Goal: Information Seeking & Learning: Learn about a topic

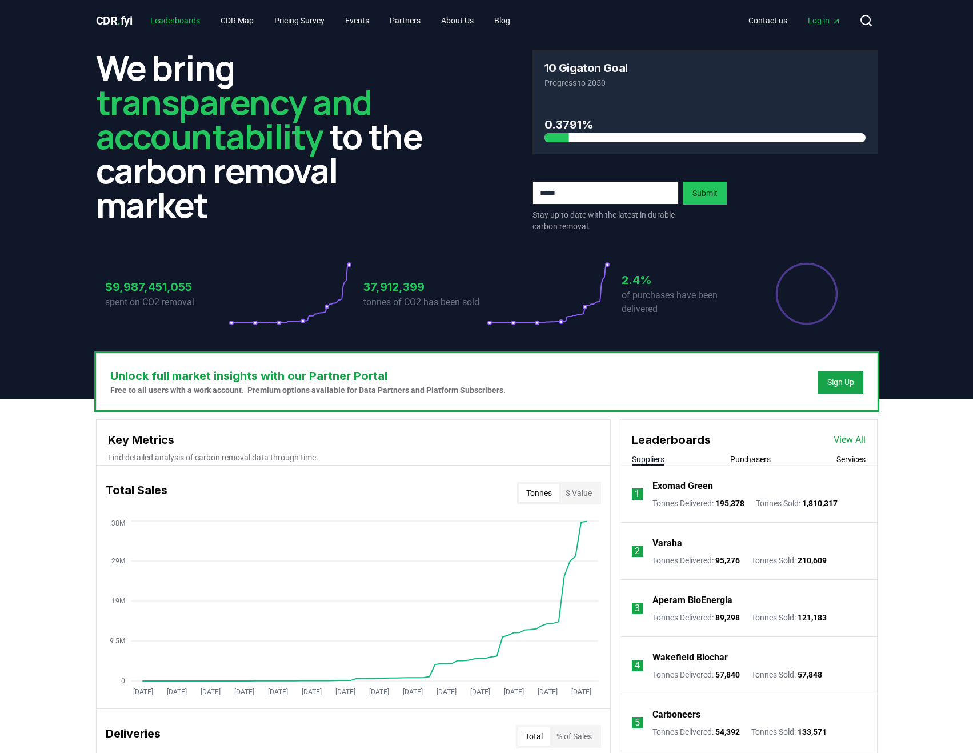
click at [177, 15] on link "Leaderboards" at bounding box center [175, 20] width 68 height 21
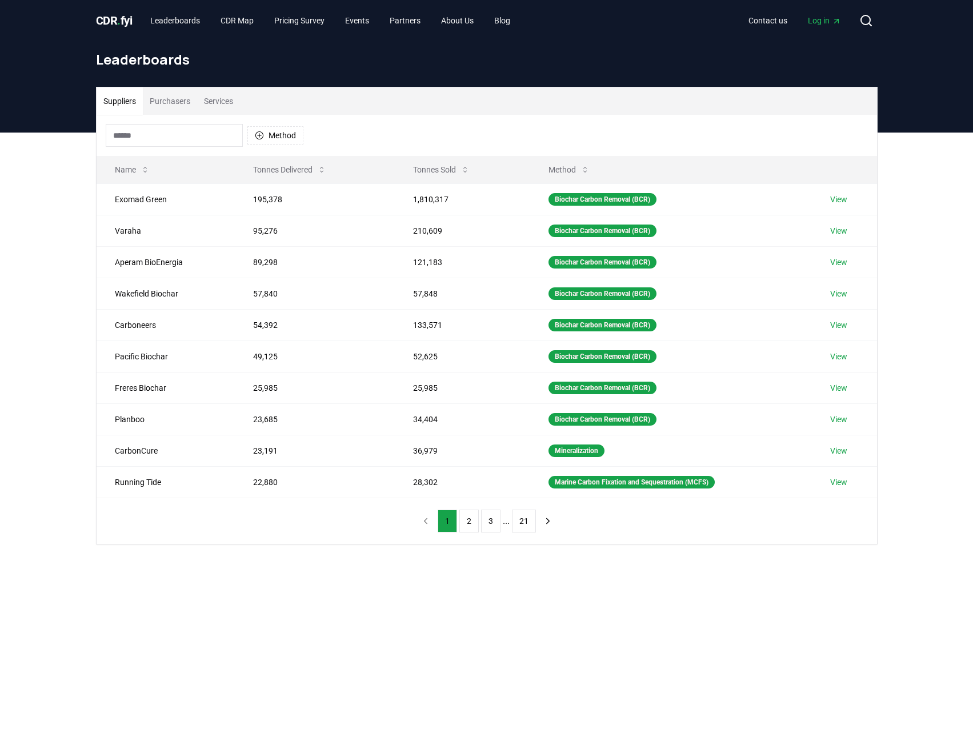
click at [229, 102] on button "Services" at bounding box center [218, 100] width 43 height 27
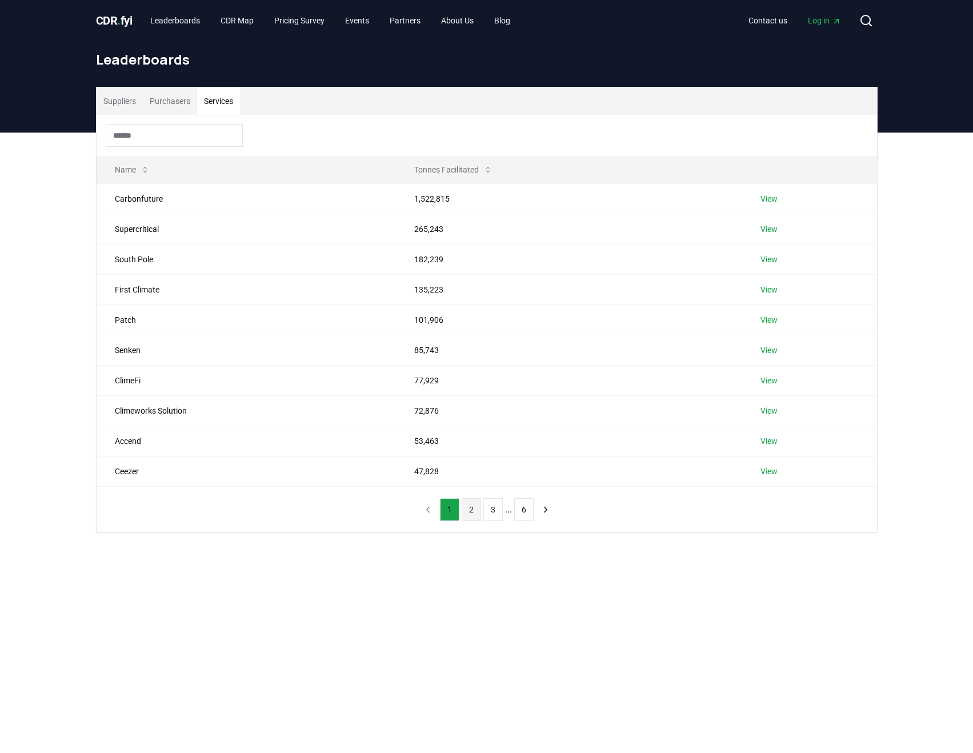
click at [467, 507] on button "2" at bounding box center [471, 509] width 19 height 23
click at [445, 507] on button "1" at bounding box center [449, 509] width 19 height 23
click at [152, 133] on input at bounding box center [174, 135] width 137 height 23
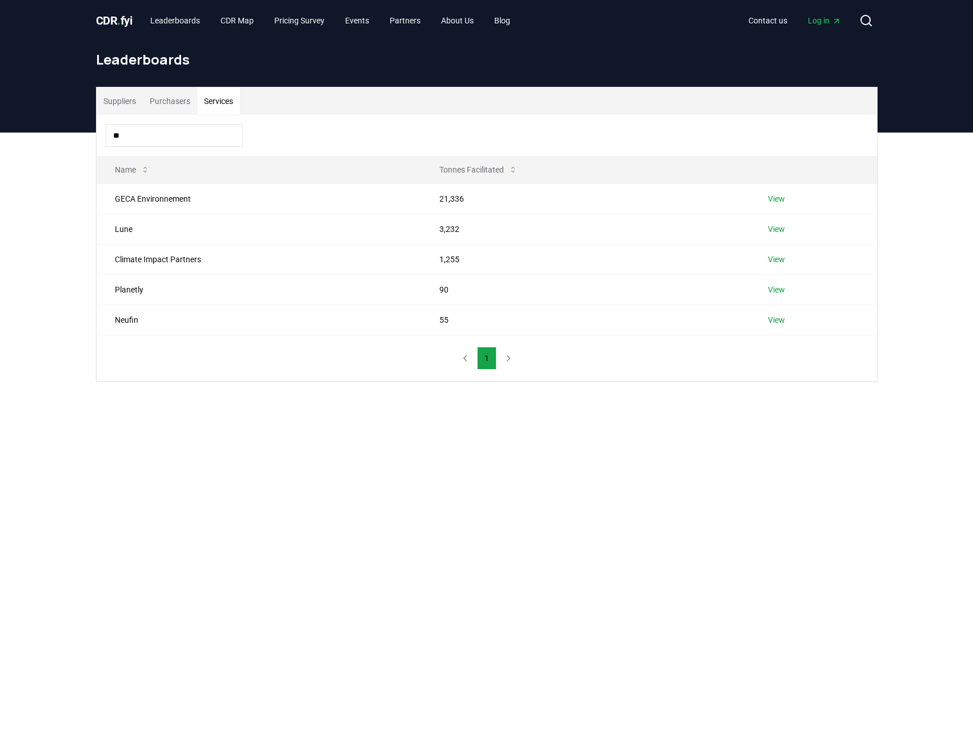
type input "*"
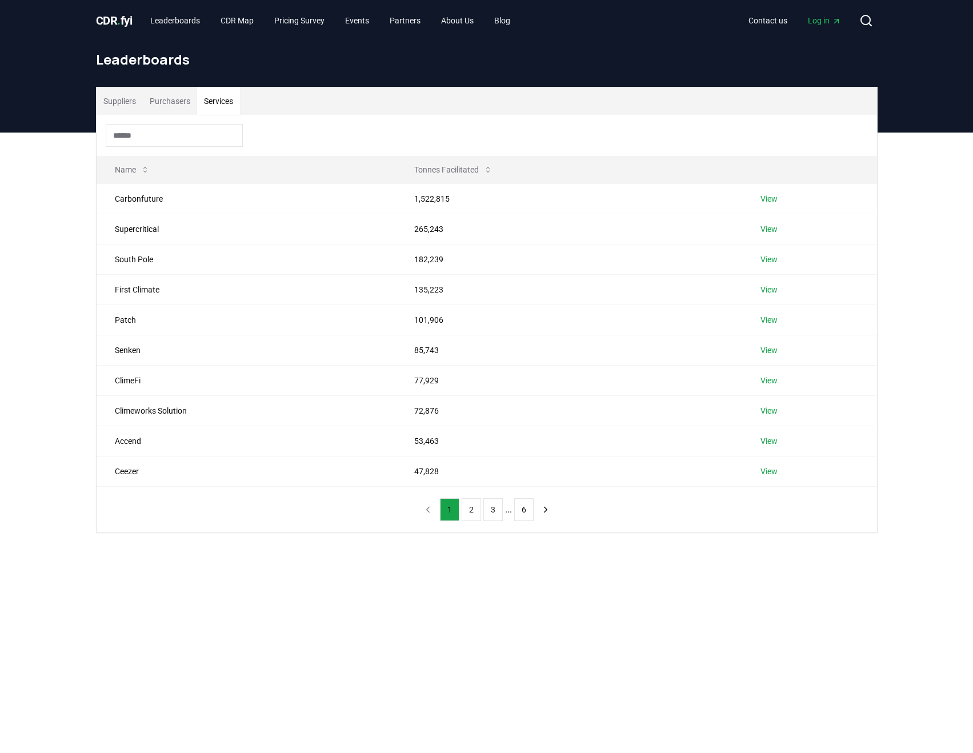
click at [181, 99] on button "Purchasers" at bounding box center [170, 100] width 54 height 27
click at [139, 128] on input at bounding box center [174, 135] width 137 height 23
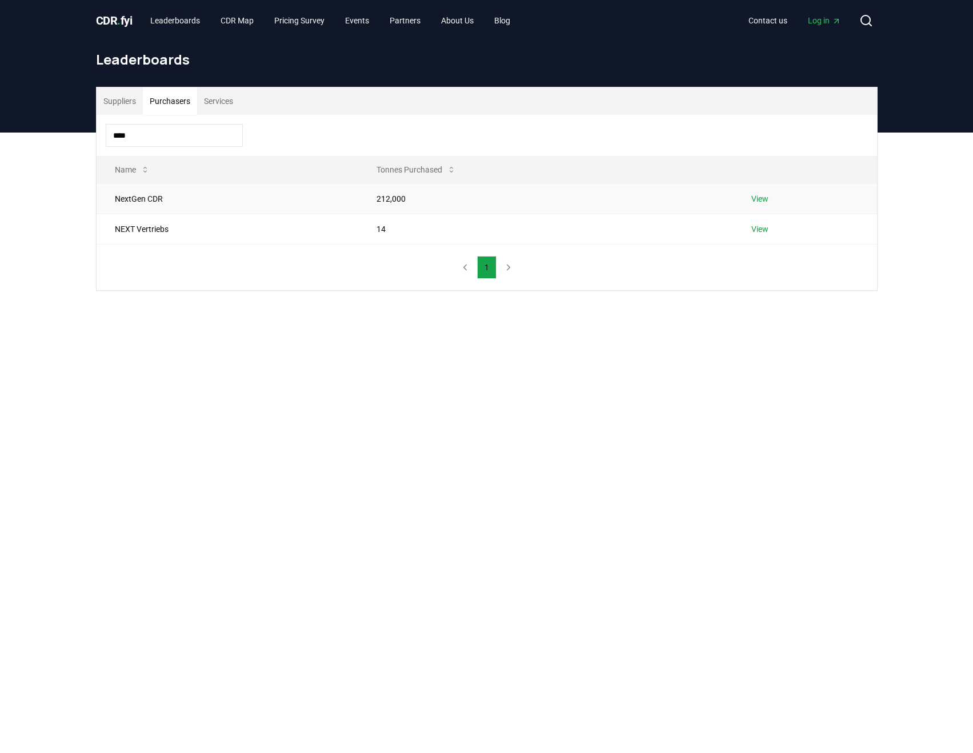
type input "****"
click at [142, 199] on td "NextGen CDR" at bounding box center [228, 198] width 262 height 30
click at [121, 99] on button "Suppliers" at bounding box center [120, 100] width 46 height 27
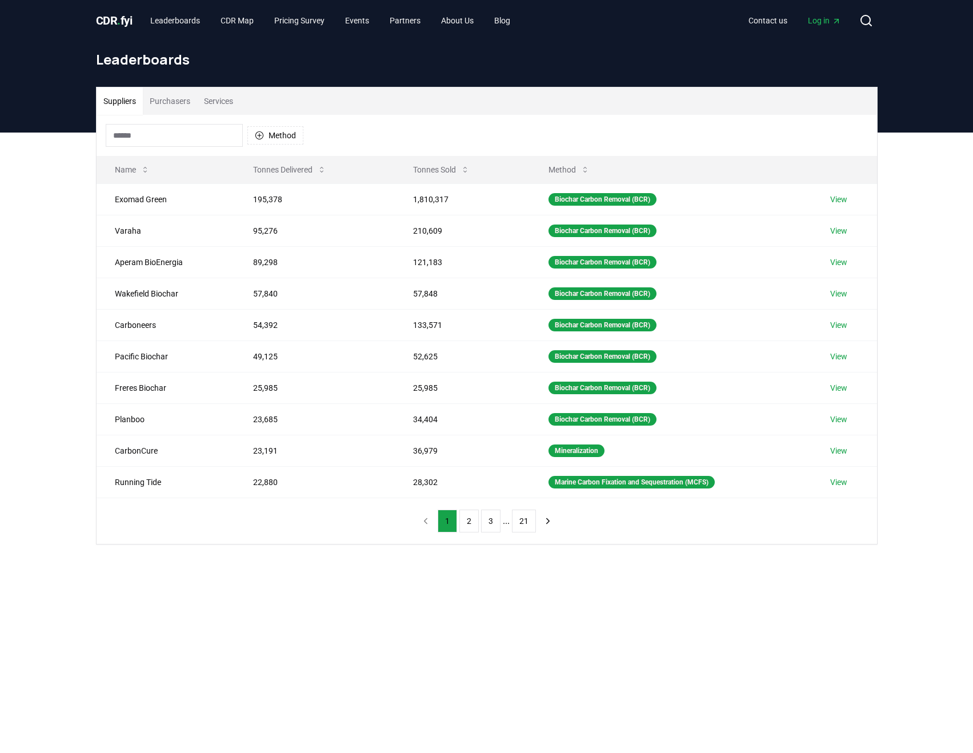
click at [140, 135] on input at bounding box center [174, 135] width 137 height 23
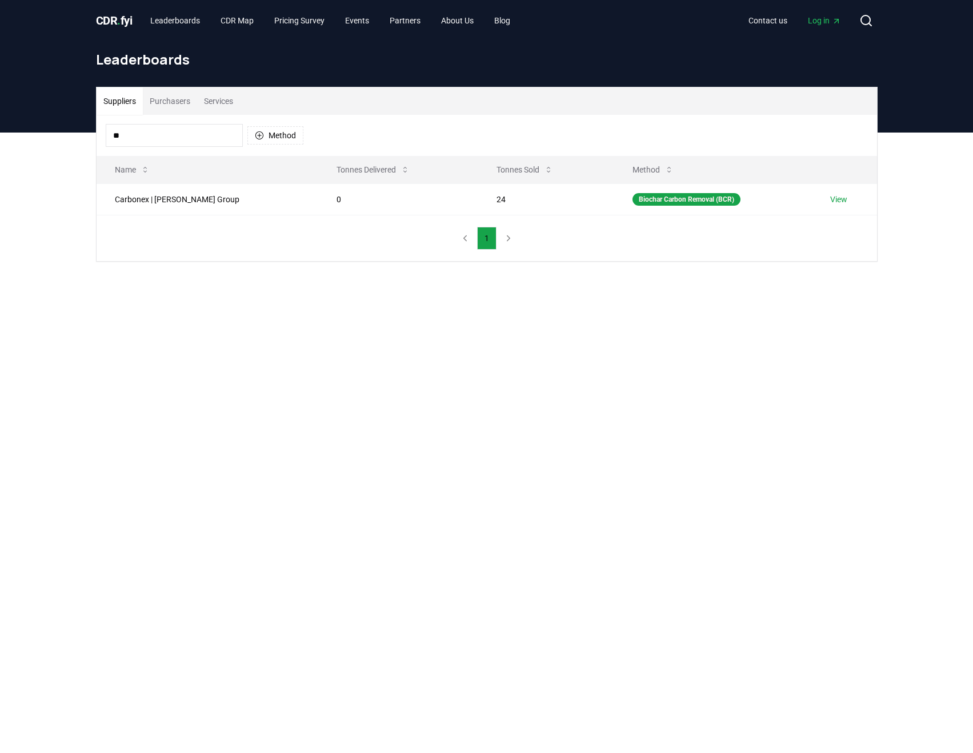
type input "*"
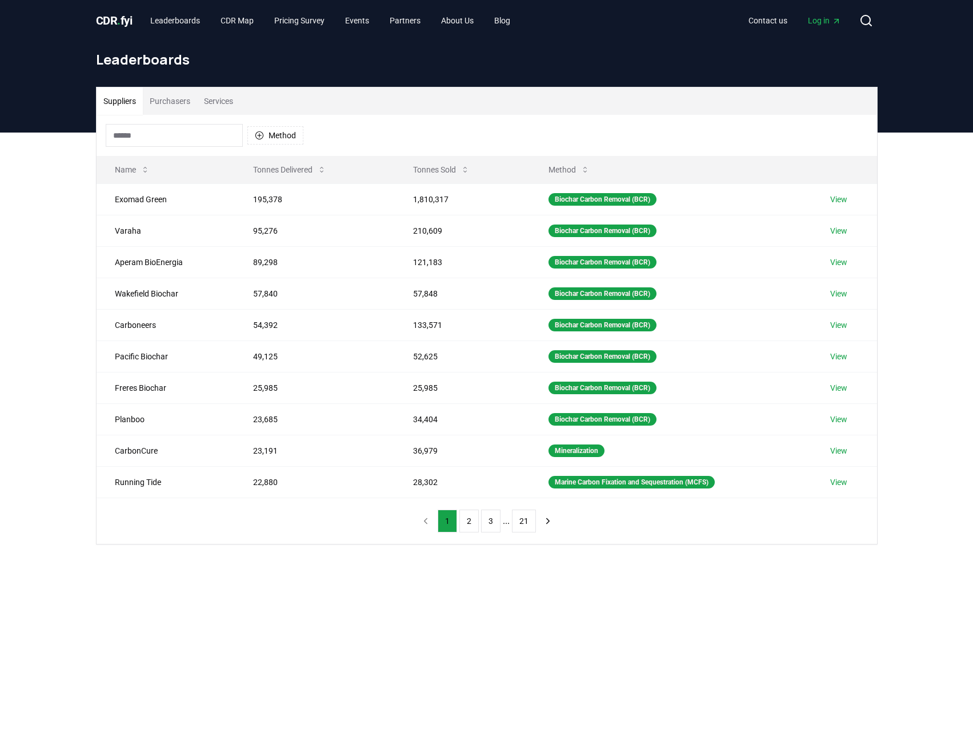
click at [159, 102] on button "Purchasers" at bounding box center [170, 100] width 54 height 27
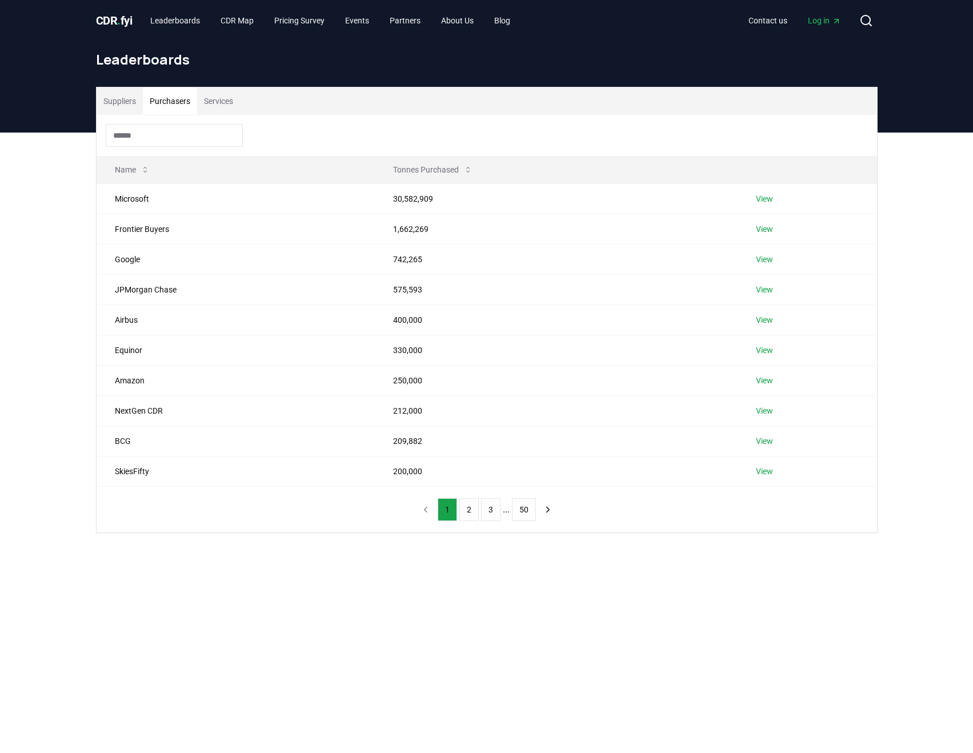
click at [221, 100] on button "Services" at bounding box center [218, 100] width 43 height 27
